Goal: Navigation & Orientation: Go to known website

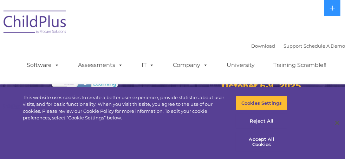
select select "MEDIUM"
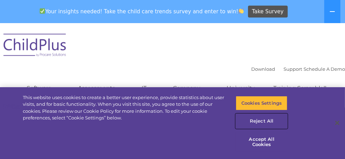
click at [260, 120] on button "Reject All" at bounding box center [262, 121] width 52 height 15
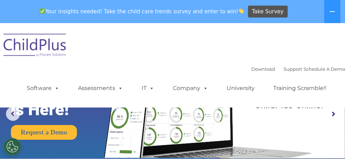
click at [184, 64] on div "Download Support | Schedule A Demo  MENU MENU Software ChildPlus: The original…" at bounding box center [179, 83] width 332 height 39
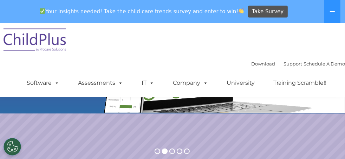
scroll to position [45, 0]
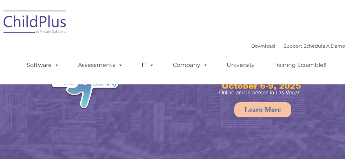
select select "MEDIUM"
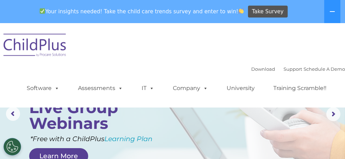
click at [29, 42] on img at bounding box center [35, 46] width 70 height 35
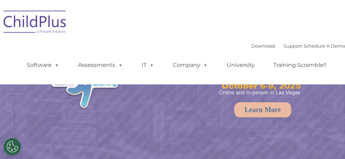
select select "MEDIUM"
